Goal: Use online tool/utility: Utilize a website feature to perform a specific function

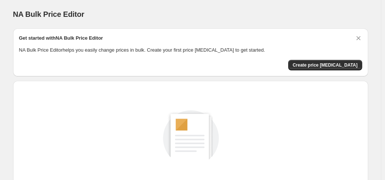
scroll to position [100, 0]
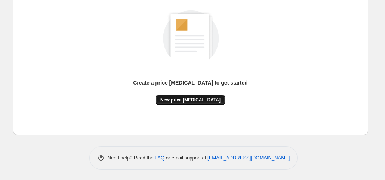
click at [195, 100] on span "New price [MEDICAL_DATA]" at bounding box center [190, 100] width 60 height 6
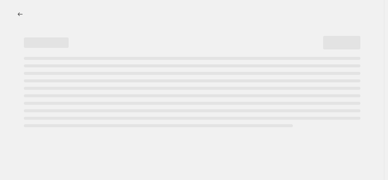
select select "percentage"
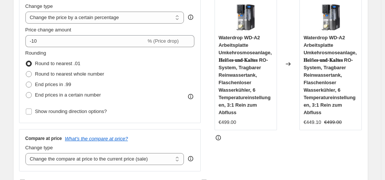
scroll to position [187, 0]
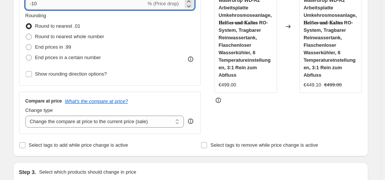
click at [58, 6] on input "-10" at bounding box center [85, 4] width 121 height 12
type input "-1"
type input "-35"
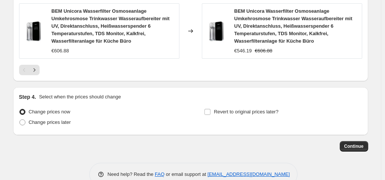
scroll to position [667, 0]
click at [356, 140] on button "Continue" at bounding box center [353, 145] width 28 height 10
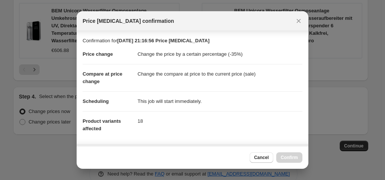
scroll to position [133, 0]
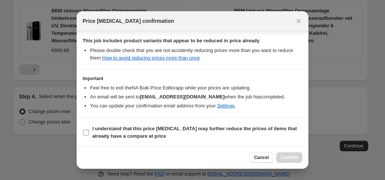
click at [90, 129] on label "I understand that this price [MEDICAL_DATA] may further reduce the prices of it…" at bounding box center [193, 132] width 220 height 18
click at [89, 129] on input "I understand that this price [MEDICAL_DATA] may further reduce the prices of it…" at bounding box center [86, 132] width 6 height 6
checkbox input "true"
click at [294, 161] on button "Confirm" at bounding box center [289, 157] width 26 height 10
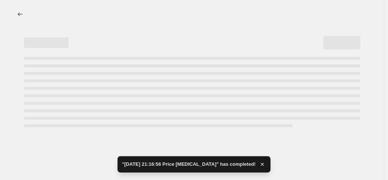
select select "percentage"
